Goal: Task Accomplishment & Management: Use online tool/utility

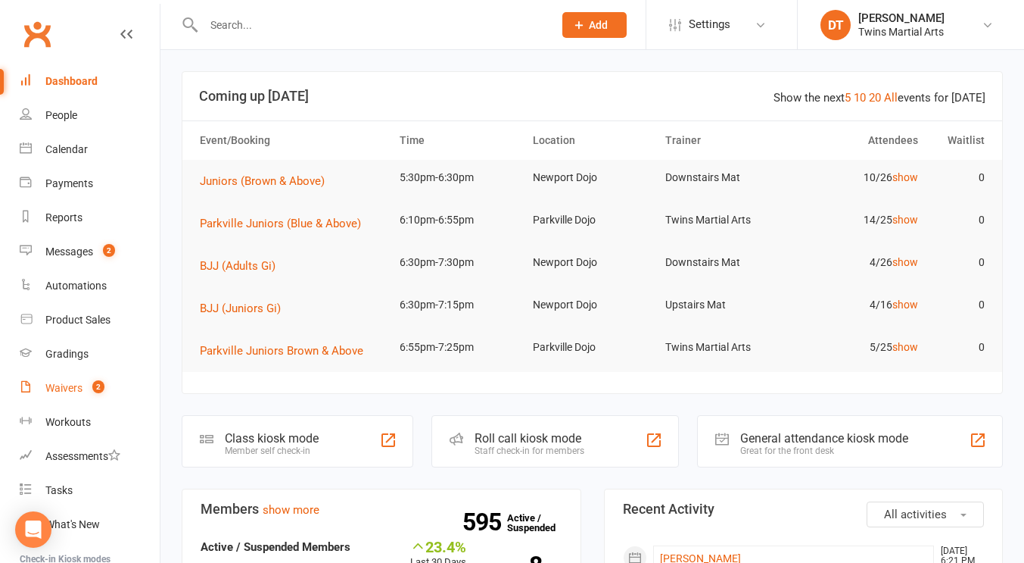
click at [94, 386] on span "2" at bounding box center [98, 386] width 12 height 13
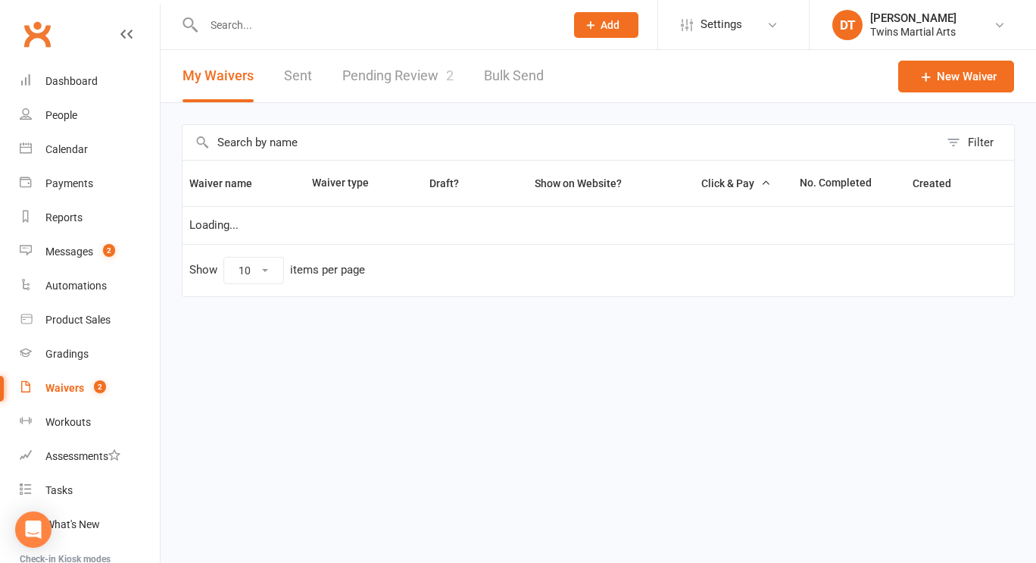
click at [430, 71] on link "Pending Review 2" at bounding box center [397, 76] width 111 height 52
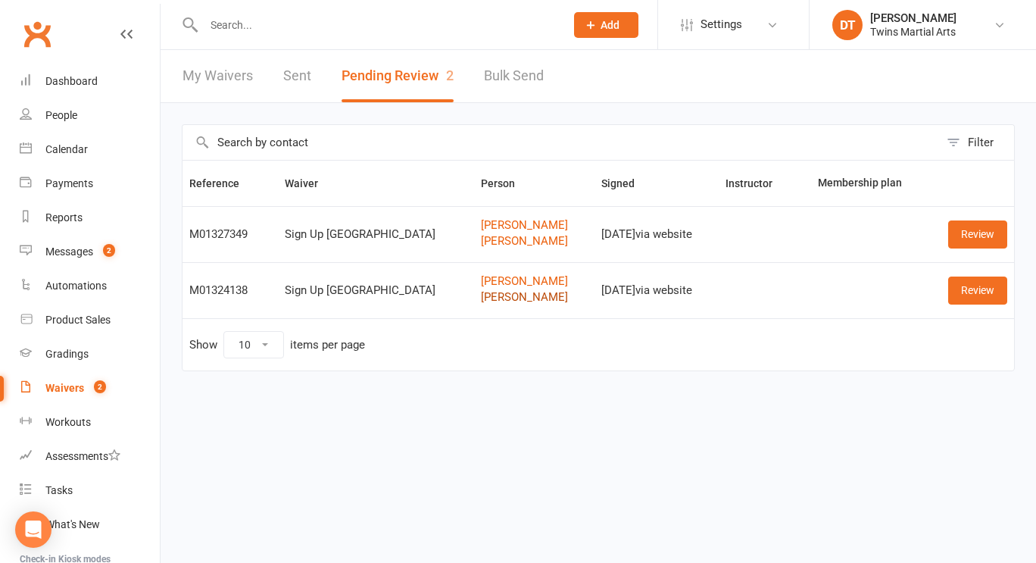
click at [481, 299] on link "Max Dorevitch" at bounding box center [534, 297] width 107 height 13
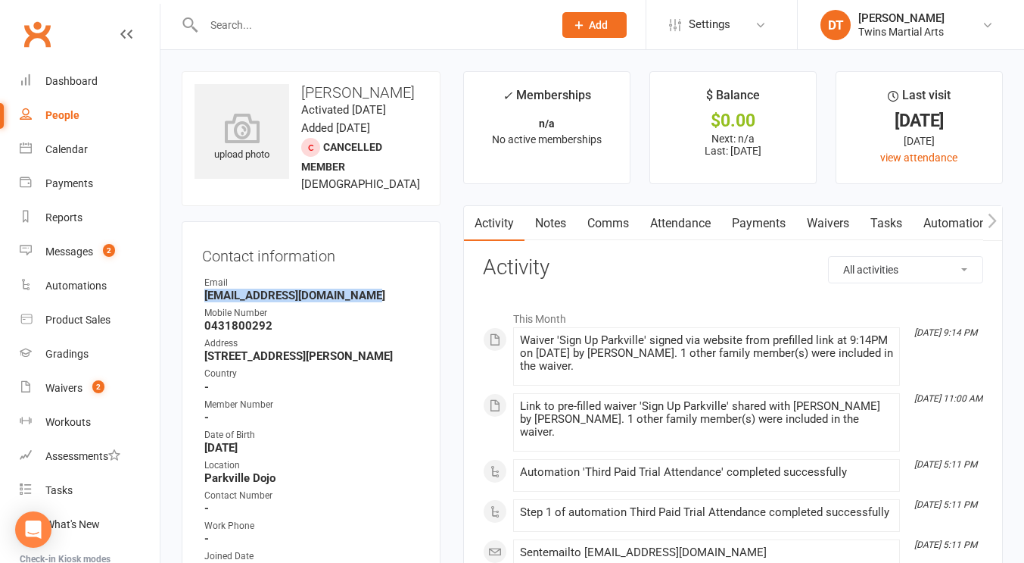
drag, startPoint x: 380, startPoint y: 298, endPoint x: 173, endPoint y: 303, distance: 206.8
copy render-form-field
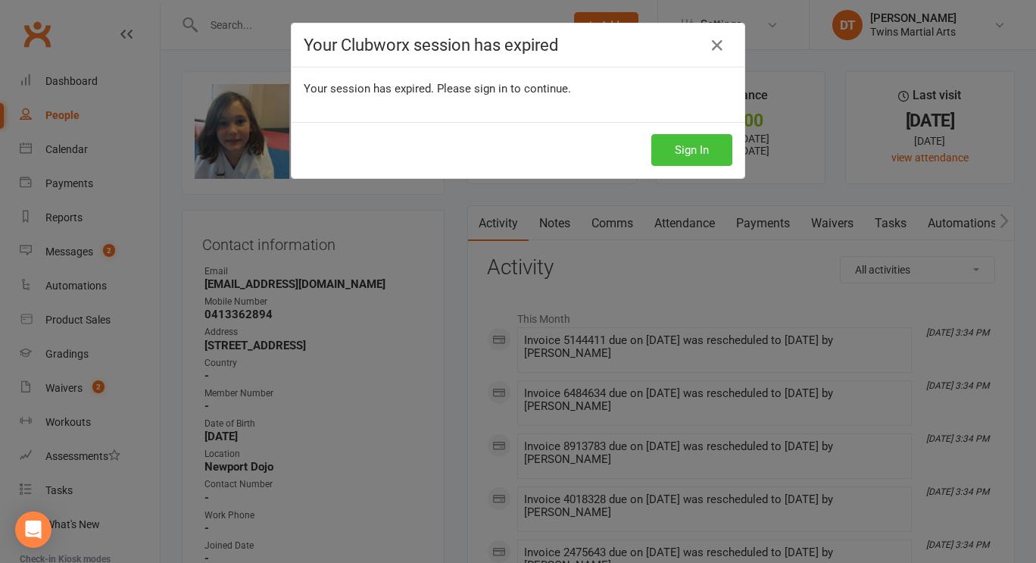
click at [681, 139] on button "Sign In" at bounding box center [691, 150] width 81 height 32
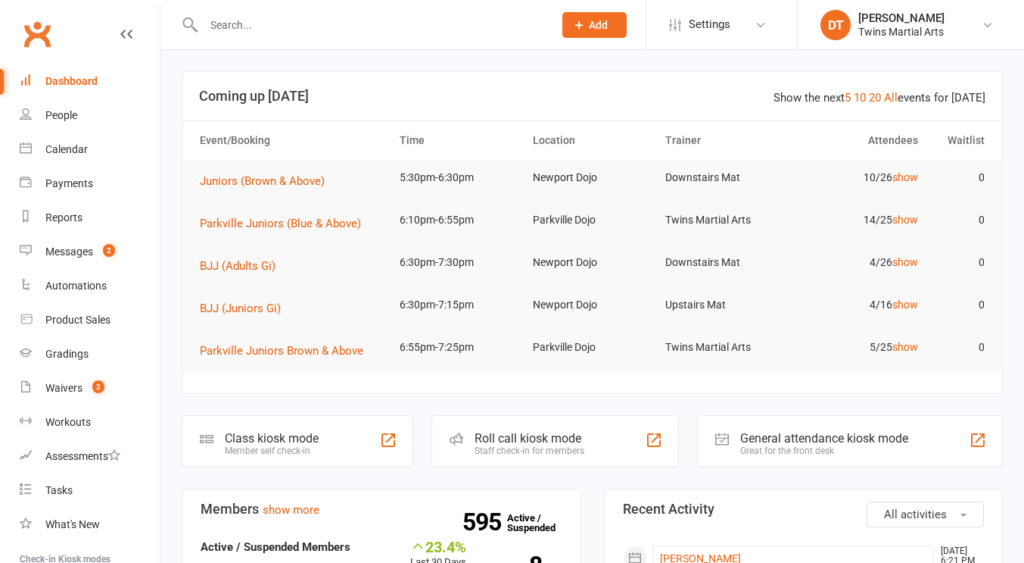
click at [522, 435] on div "Roll call kiosk mode" at bounding box center [530, 438] width 110 height 14
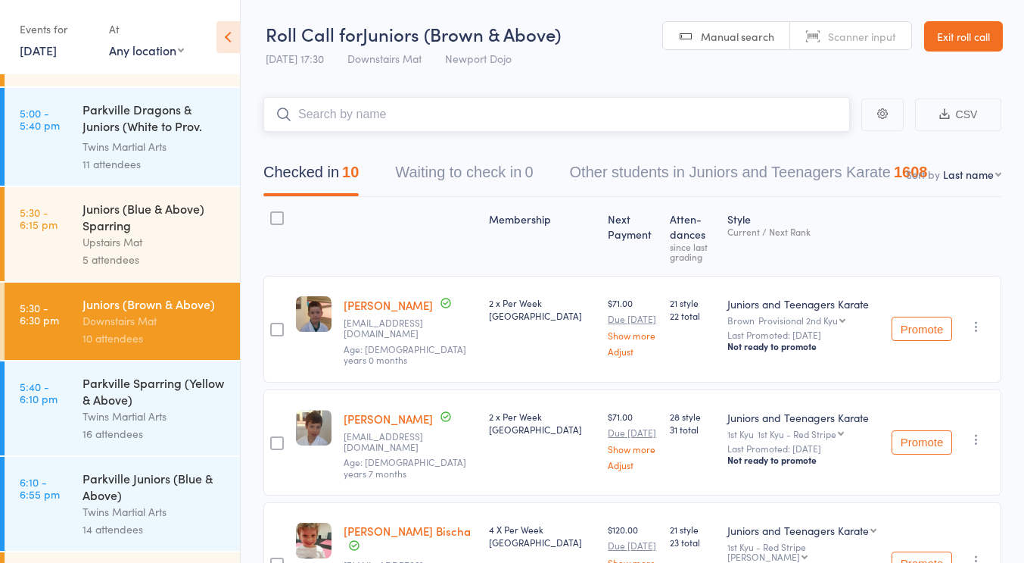
scroll to position [422, 0]
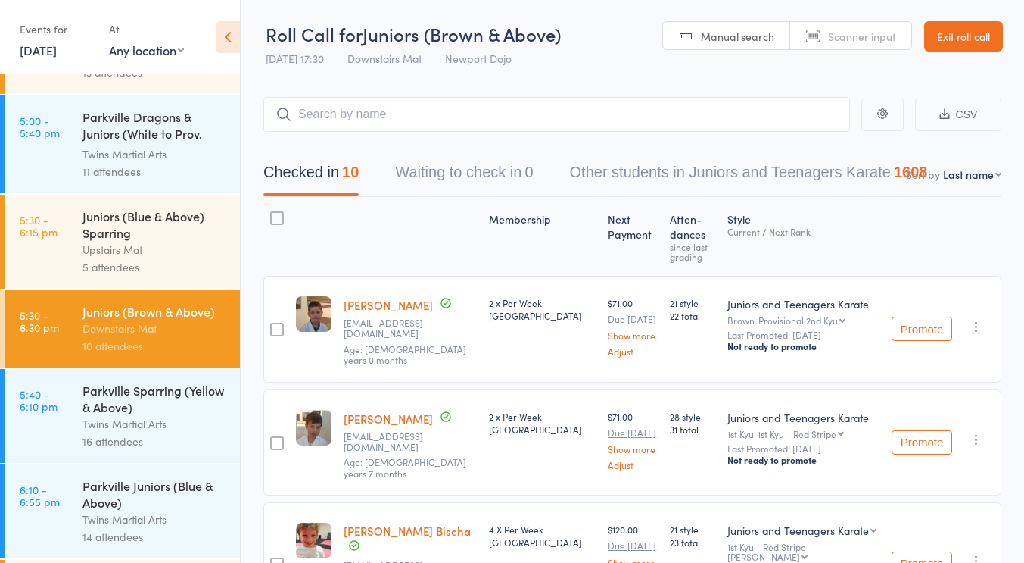
click at [162, 256] on div "Upstairs Mat" at bounding box center [155, 249] width 145 height 17
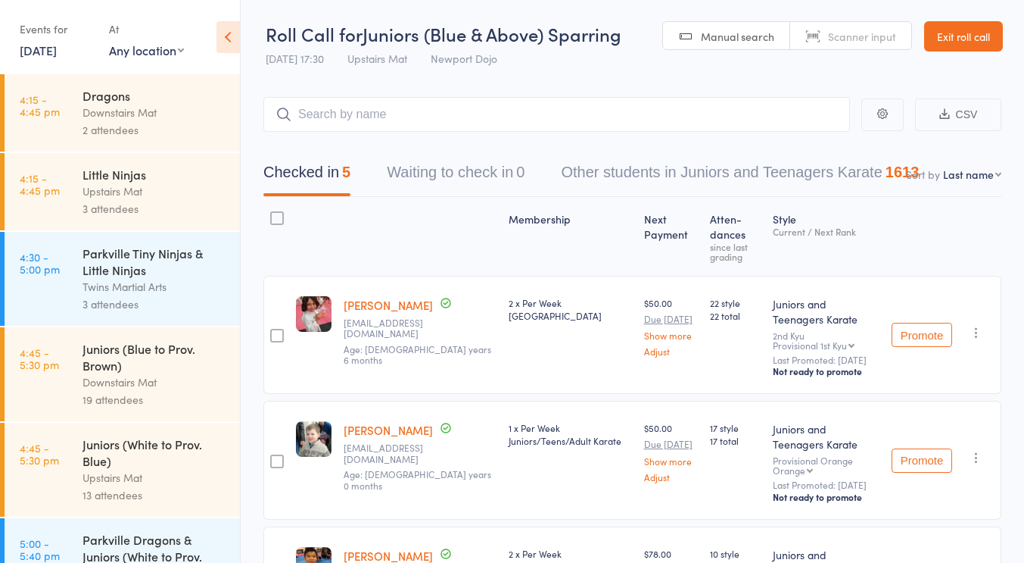
click at [153, 214] on div "3 attendees" at bounding box center [155, 208] width 145 height 17
click at [145, 123] on div "2 attendees" at bounding box center [155, 129] width 145 height 17
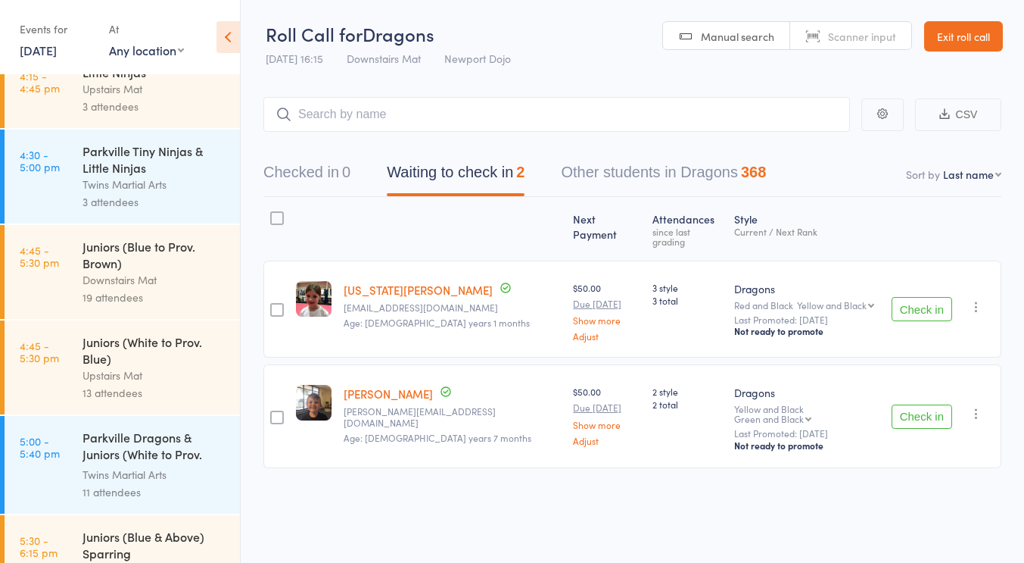
scroll to position [103, 0]
click at [371, 220] on div at bounding box center [452, 229] width 229 height 50
click at [278, 212] on div at bounding box center [277, 218] width 14 height 14
click at [273, 214] on input "checkbox" at bounding box center [273, 214] width 0 height 0
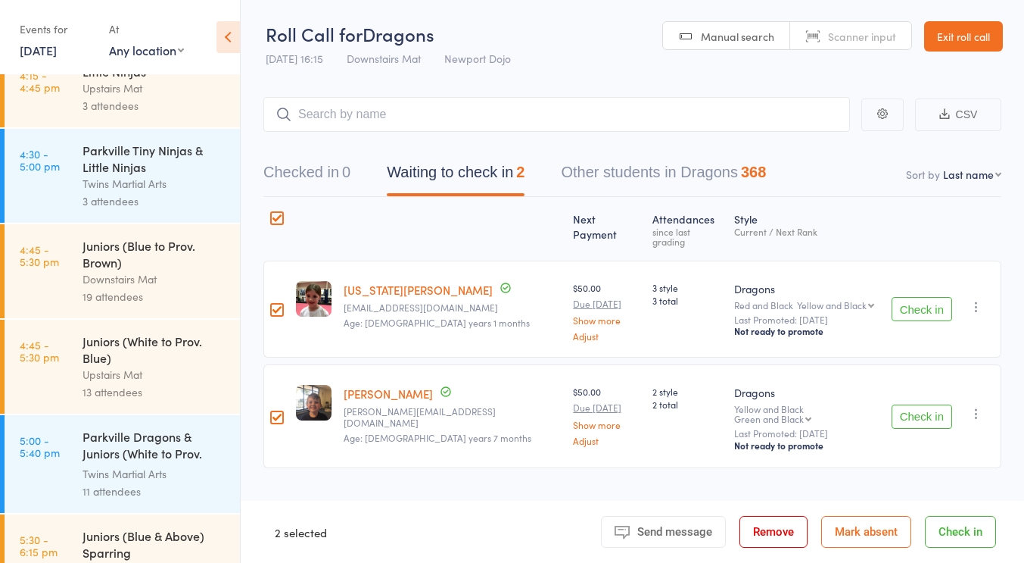
click at [976, 532] on button "Check in" at bounding box center [960, 532] width 71 height 32
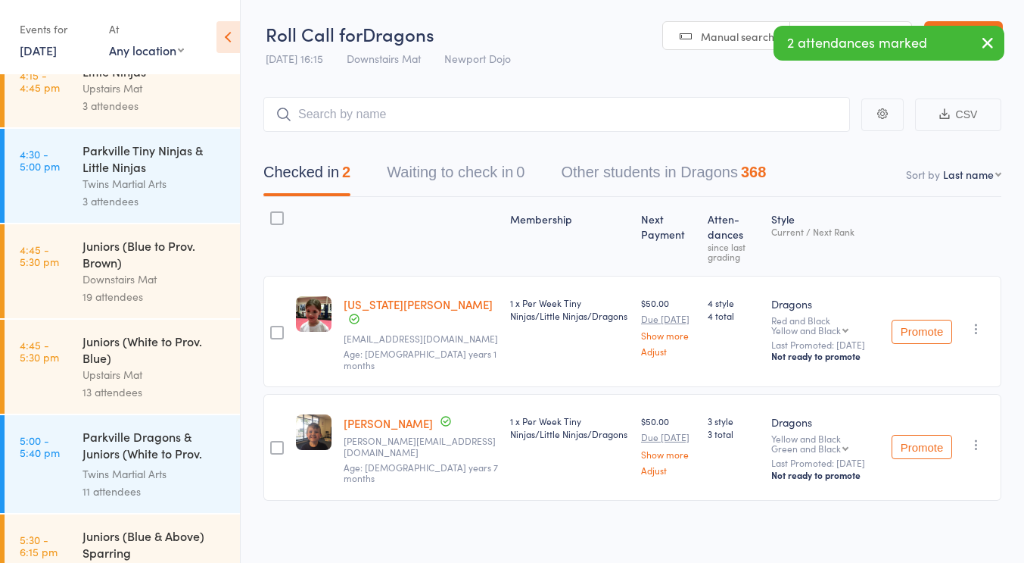
click at [136, 300] on div "19 attendees" at bounding box center [155, 296] width 145 height 17
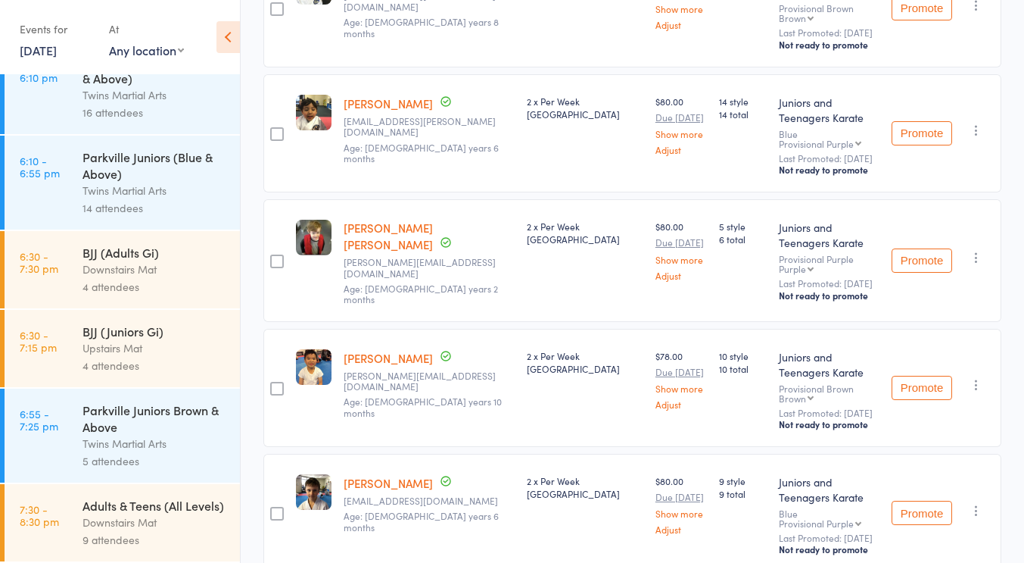
scroll to position [768, 0]
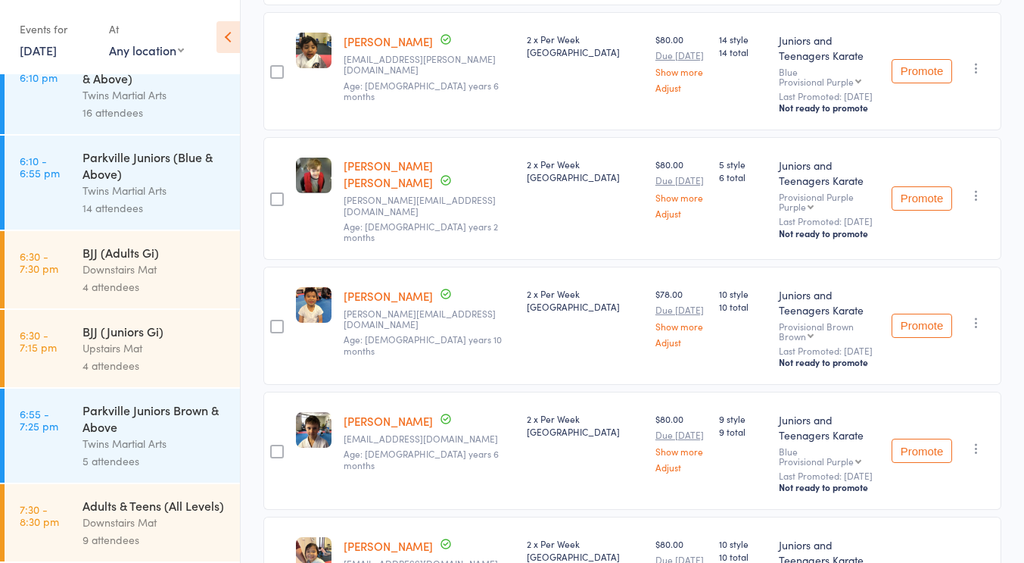
click at [132, 339] on div "Upstairs Mat" at bounding box center [155, 347] width 145 height 17
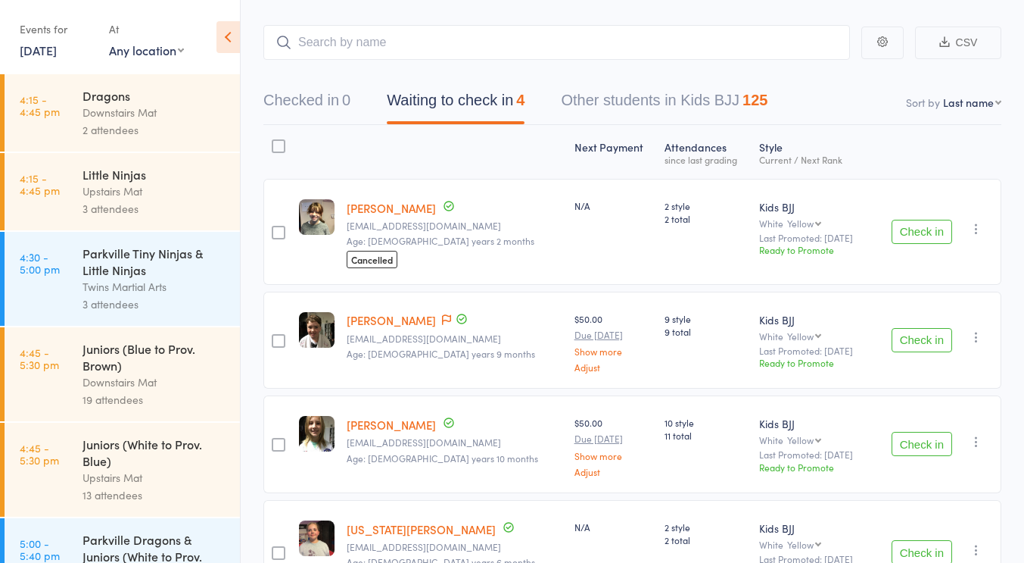
scroll to position [180, 0]
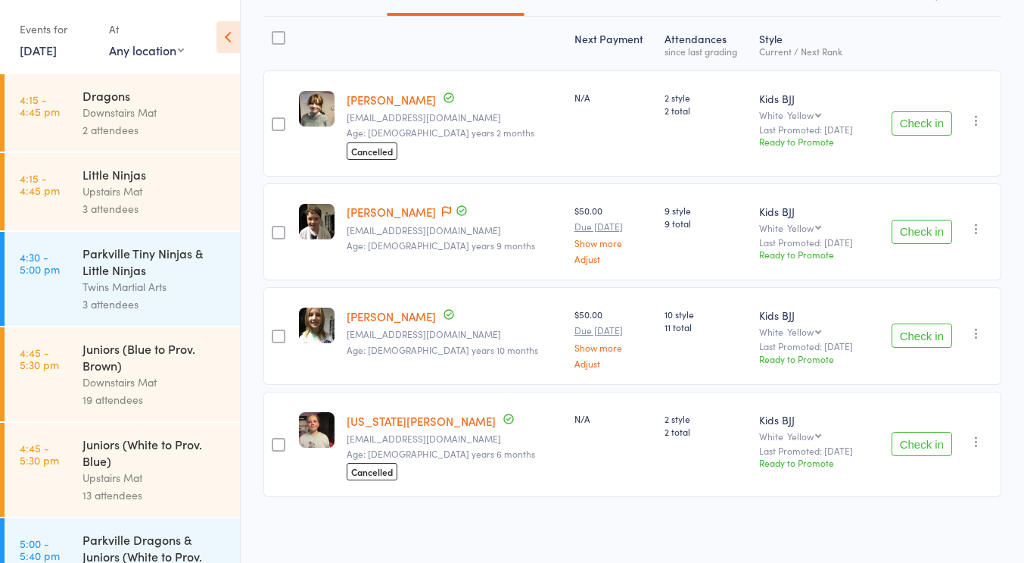
click at [591, 425] on div "N/A" at bounding box center [614, 444] width 91 height 106
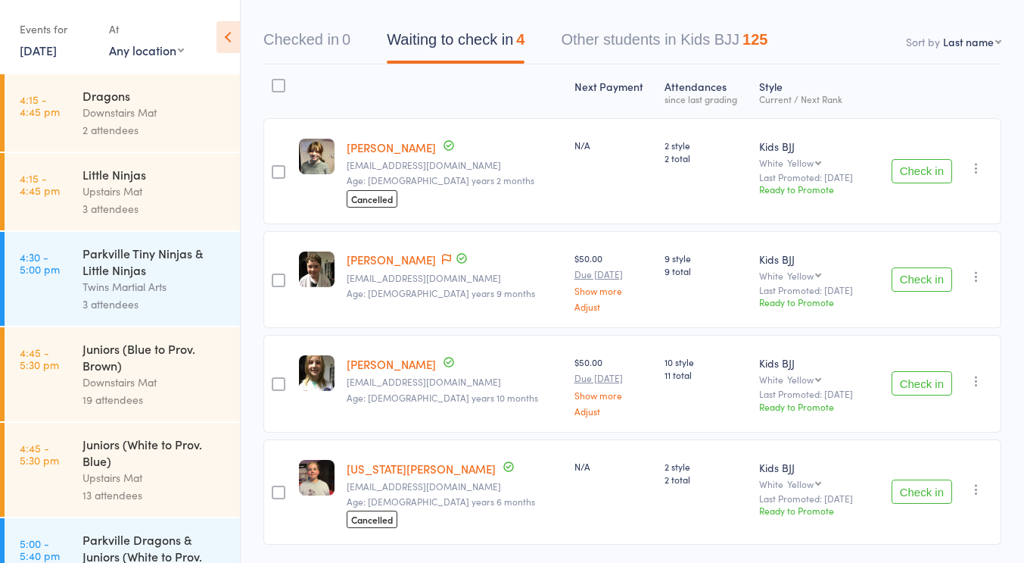
scroll to position [130, 0]
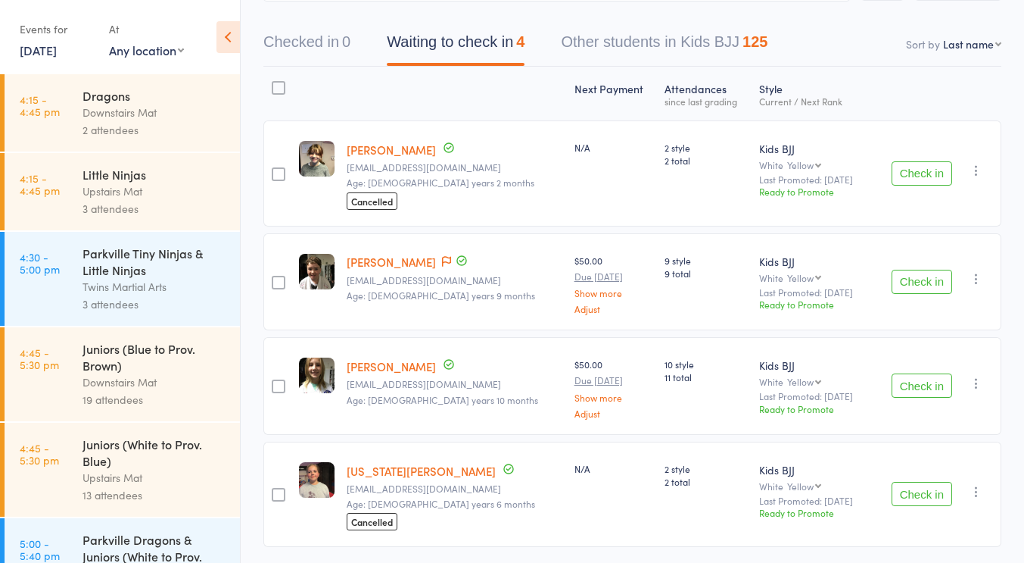
click at [822, 207] on div "Kids BJJ White Yellow Yellow Orange Green Green and Black Green and White Orang…" at bounding box center [812, 173] width 118 height 106
click at [931, 170] on button "Check in" at bounding box center [922, 173] width 61 height 24
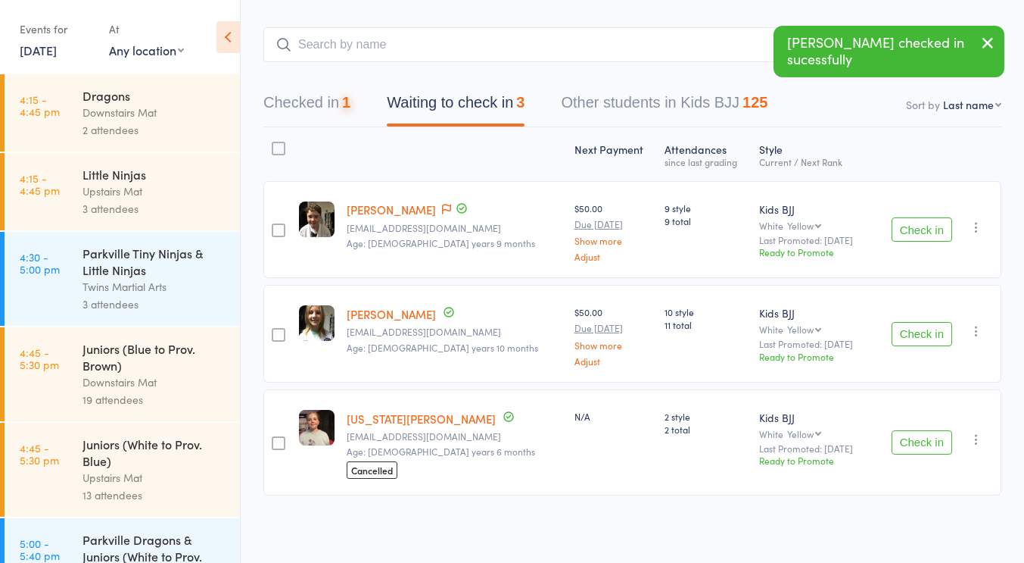
scroll to position [68, 0]
click at [924, 437] on button "Check in" at bounding box center [922, 444] width 61 height 24
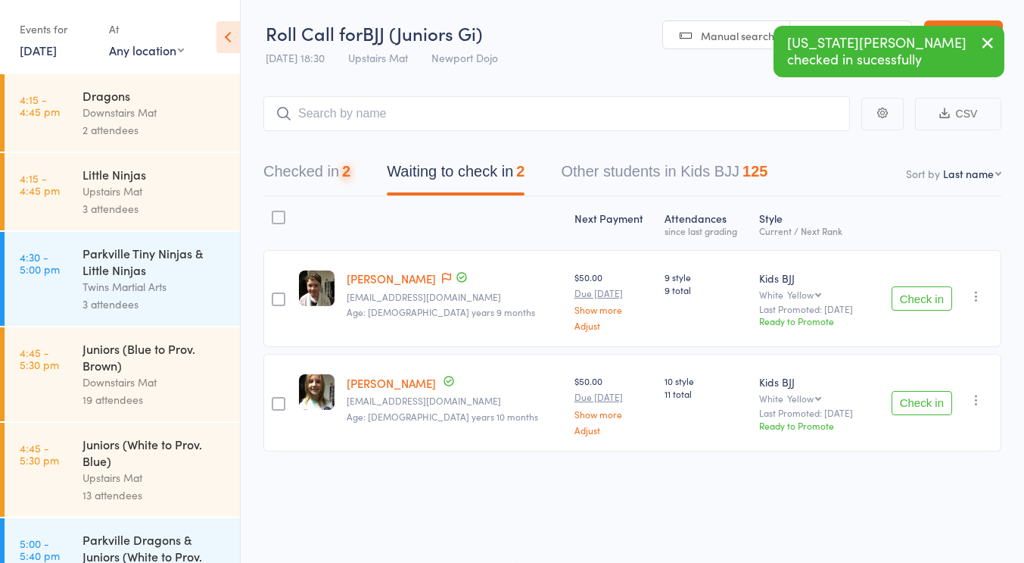
scroll to position [1, 0]
click at [838, 285] on div "Kids BJJ White Yellow Yellow Orange Green Green and Black Green and White Orang…" at bounding box center [812, 284] width 106 height 29
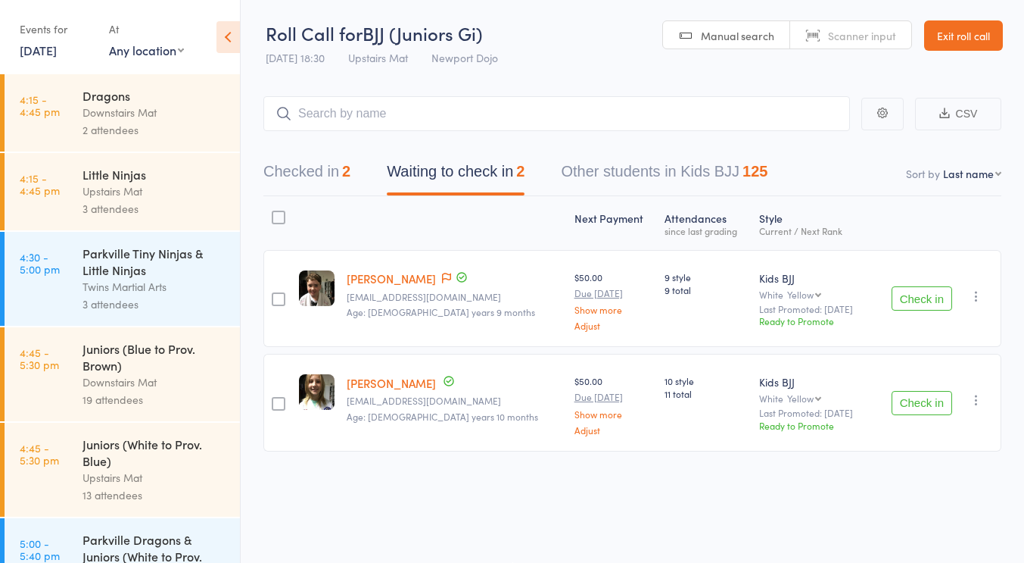
click at [772, 252] on div "Kids BJJ White Yellow Yellow Orange Green Green and Black Green and White Orang…" at bounding box center [812, 298] width 118 height 97
click at [917, 302] on button "Check in" at bounding box center [922, 298] width 61 height 24
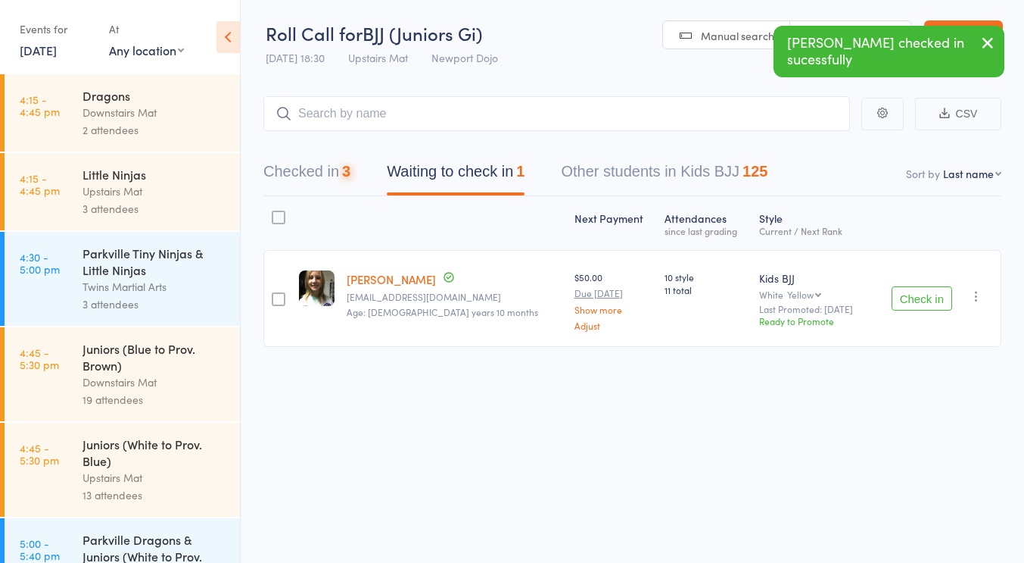
click at [917, 302] on button "Check in" at bounding box center [922, 298] width 61 height 24
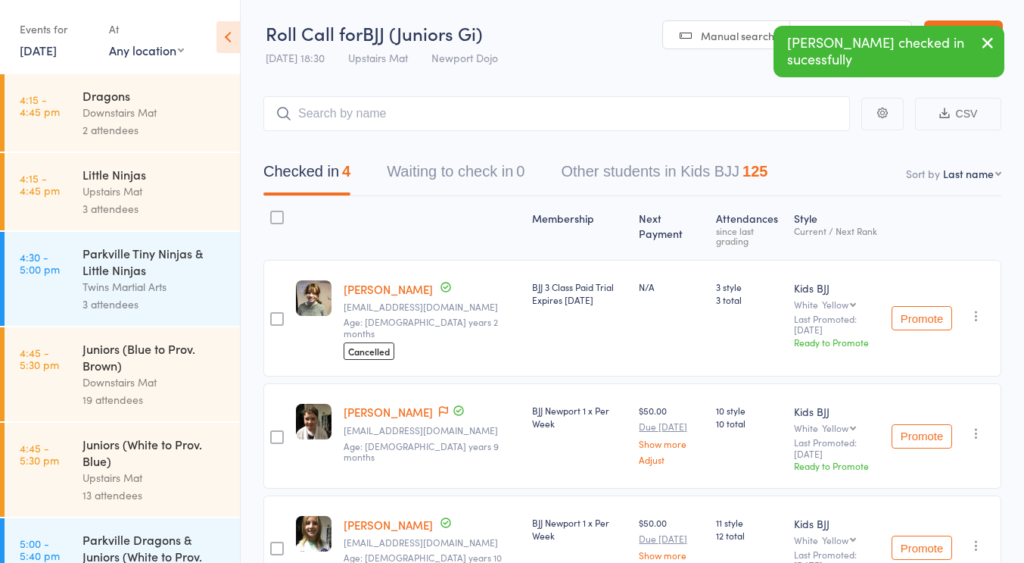
click at [713, 338] on div "3 style 3 total" at bounding box center [749, 318] width 79 height 117
